Goal: Find specific page/section: Locate a particular part of the current website

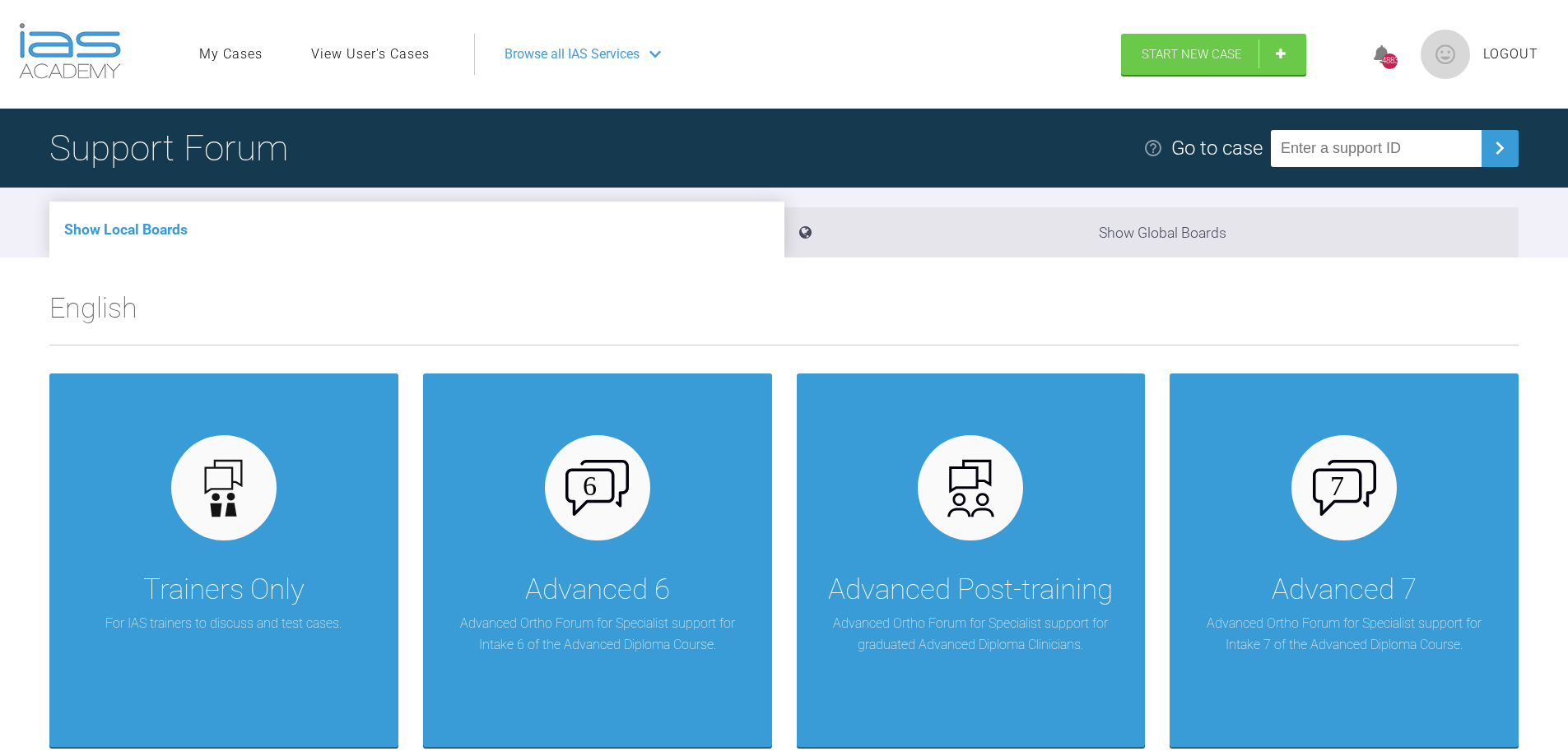
drag, startPoint x: 1303, startPoint y: 150, endPoint x: 1417, endPoint y: 206, distance: 127.0
click at [1305, 151] on input "text" at bounding box center [1375, 149] width 210 height 37
click at [1499, 147] on img at bounding box center [1499, 147] width 26 height 26
drag, startPoint x: 1306, startPoint y: 147, endPoint x: 1325, endPoint y: 189, distance: 46.1
click at [1306, 148] on input "91MGWQEA" at bounding box center [1375, 149] width 210 height 37
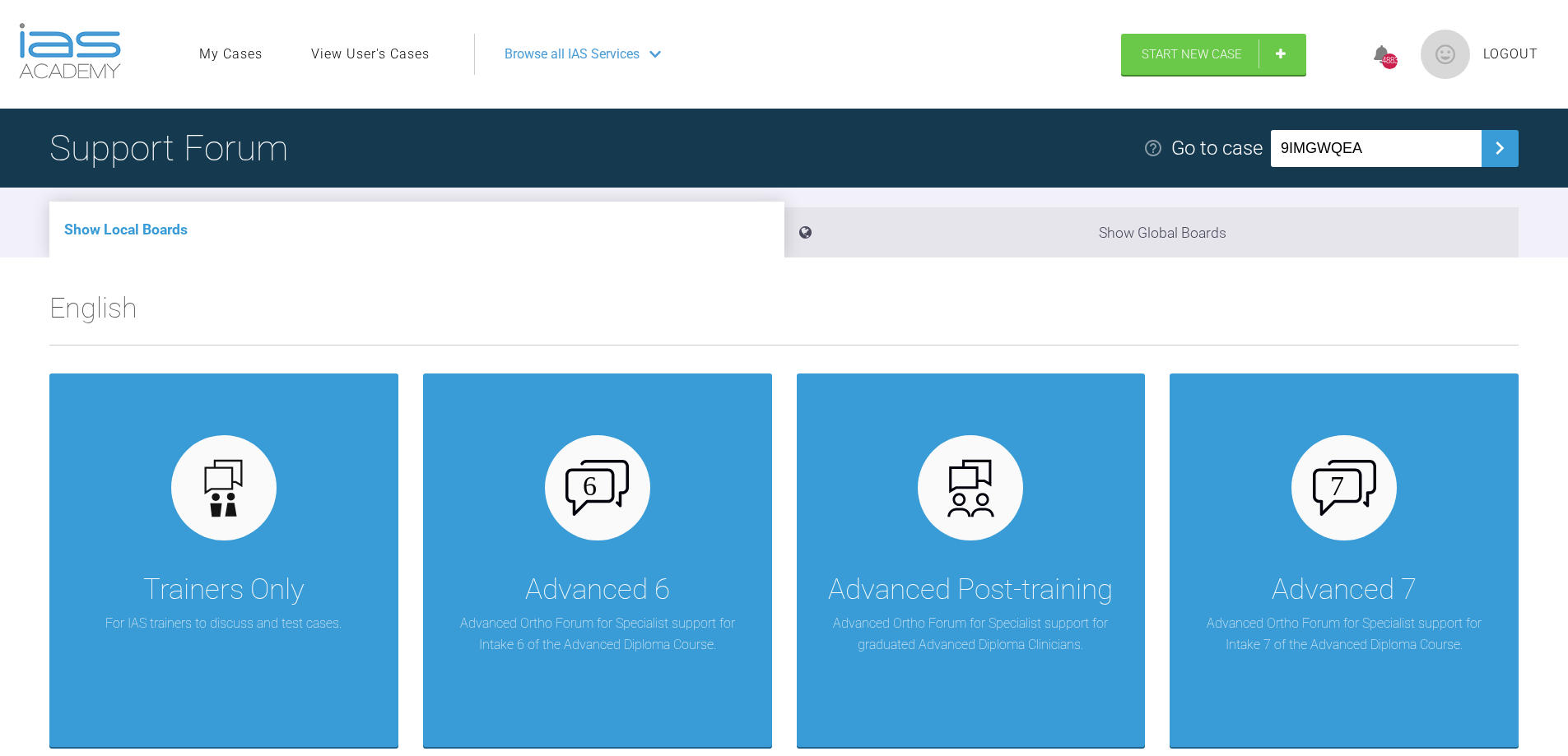
type input "9IMGWQEA"
click at [1495, 144] on img at bounding box center [1499, 147] width 26 height 26
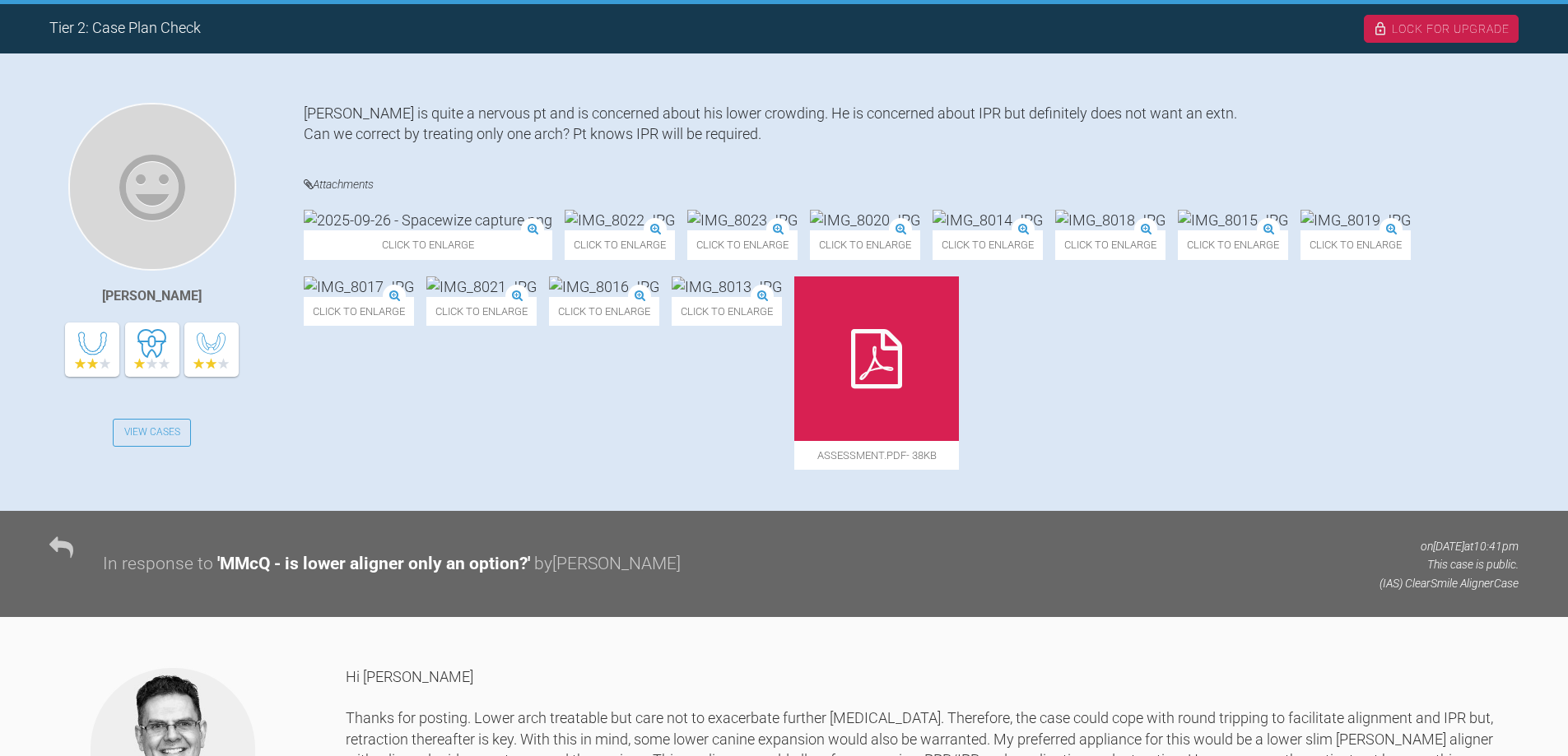
scroll to position [329, 0]
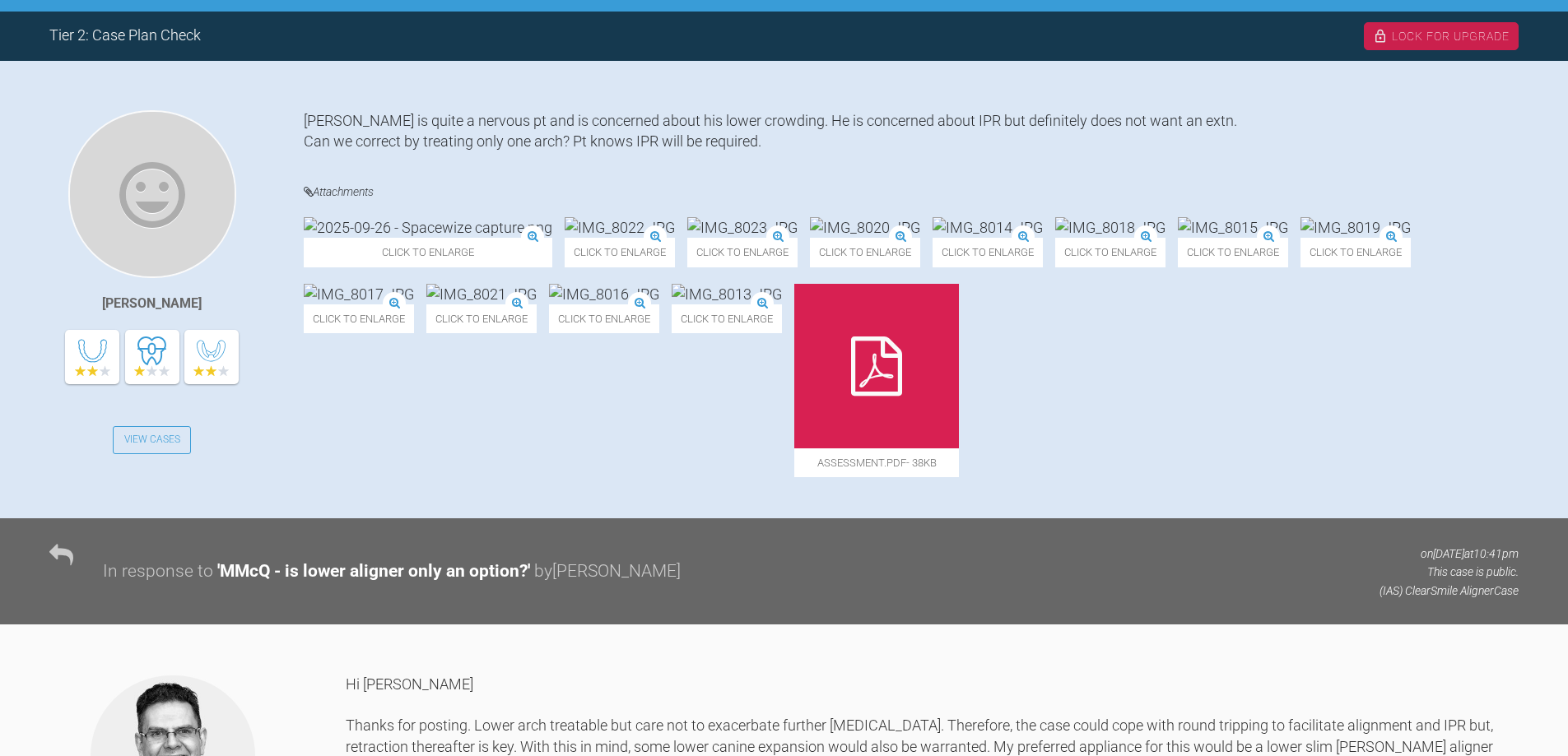
click at [537, 304] on img at bounding box center [481, 293] width 110 height 20
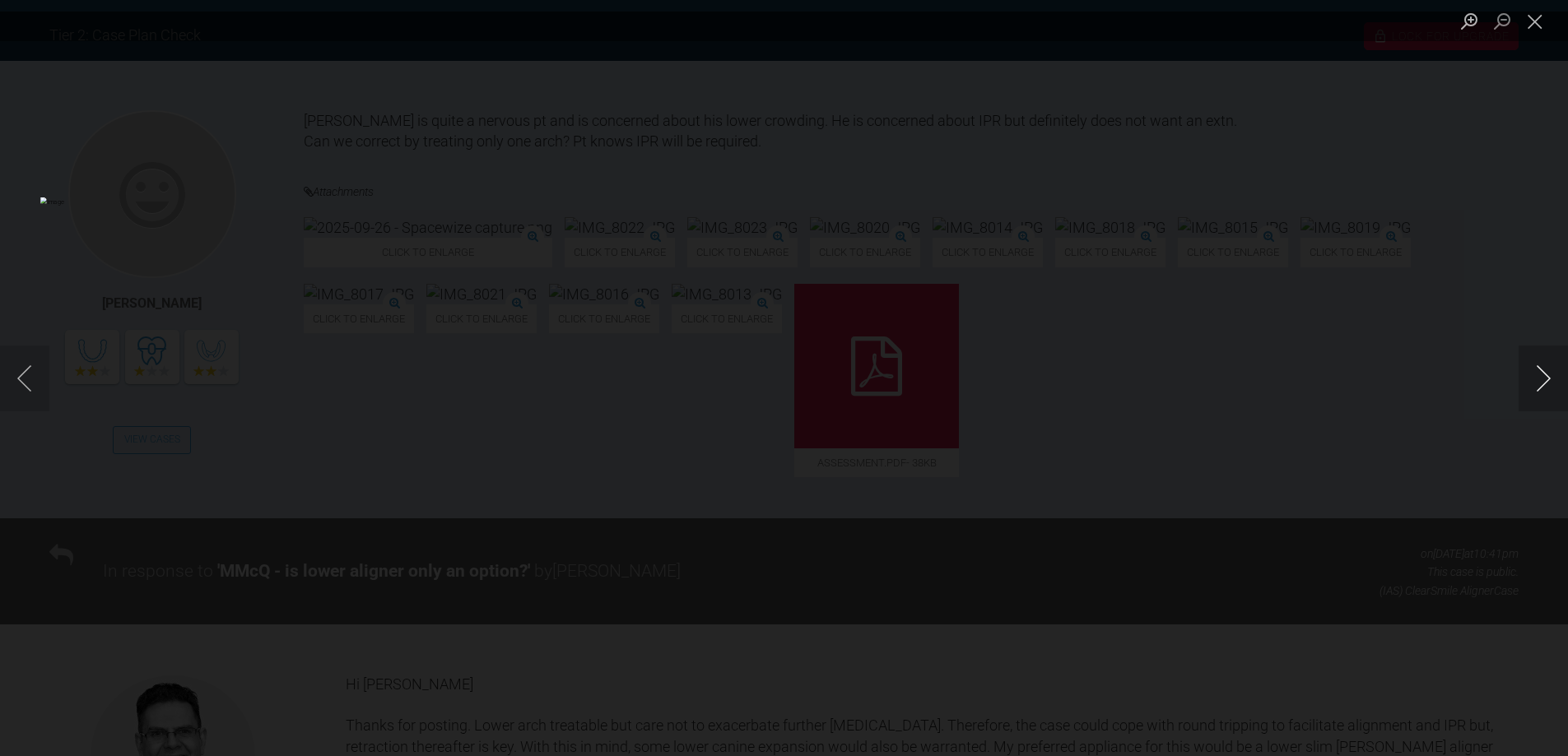
click at [1544, 382] on button "Next image" at bounding box center [1543, 378] width 50 height 66
click at [1540, 382] on button "Next image" at bounding box center [1543, 378] width 50 height 66
click at [1539, 382] on button "Next image" at bounding box center [1543, 378] width 50 height 66
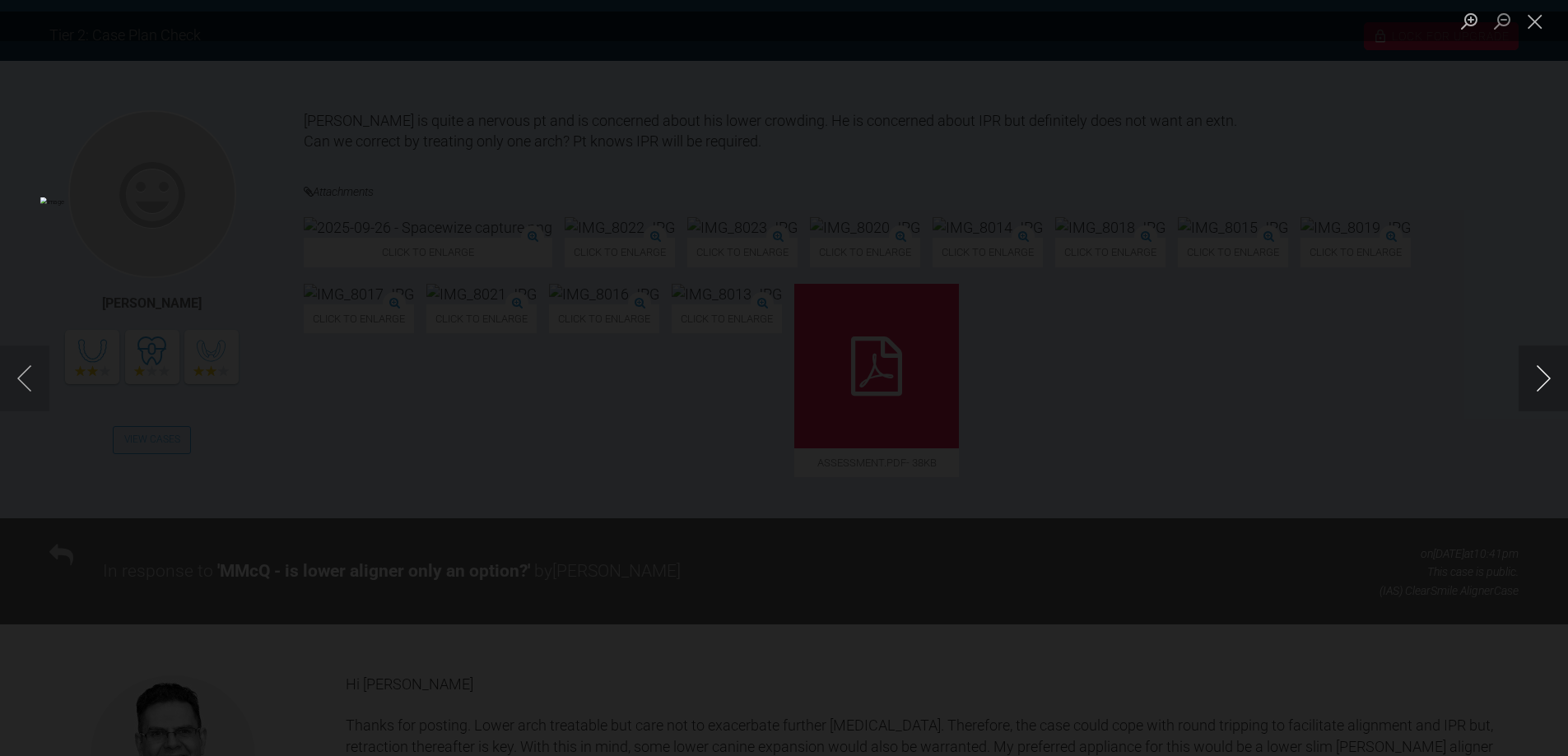
click at [1539, 382] on button "Next image" at bounding box center [1543, 378] width 50 height 66
click at [1539, 383] on button "Next image" at bounding box center [1543, 378] width 50 height 66
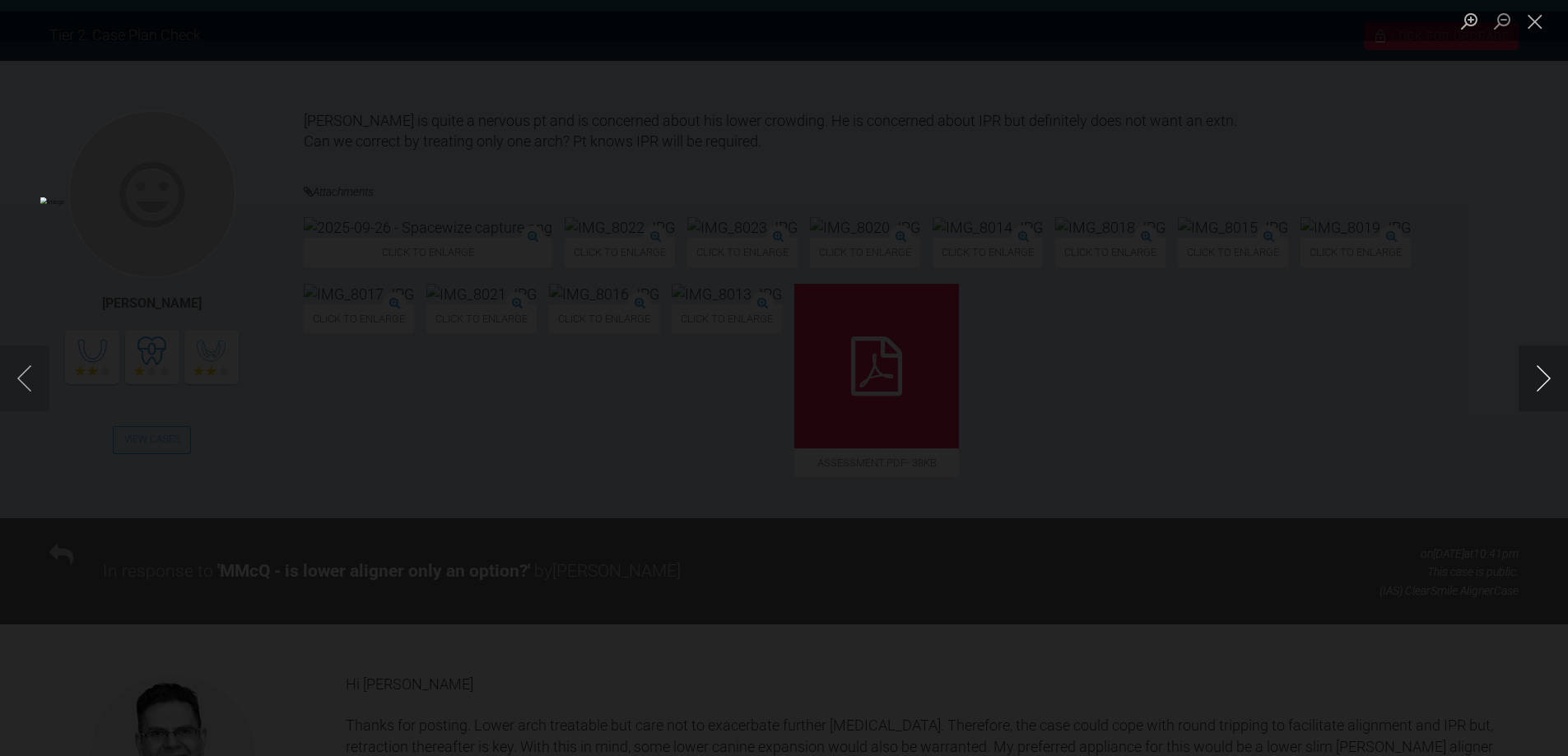
click at [1539, 383] on button "Next image" at bounding box center [1543, 378] width 50 height 66
click at [1539, 383] on button "Next image" at bounding box center [1543, 378] width 50 height 66
drag, startPoint x: 1538, startPoint y: 24, endPoint x: 1189, endPoint y: 56, distance: 350.5
click at [1536, 28] on button "Close lightbox" at bounding box center [1534, 21] width 33 height 29
